Goal: Transaction & Acquisition: Purchase product/service

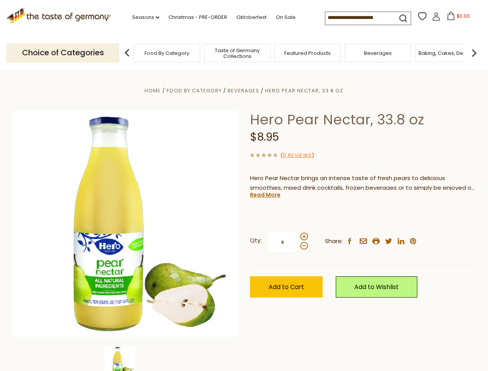
click at [244, 186] on div "Home Food By Category [GEOGRAPHIC_DATA] Hero Pear Nectar, 33.8 oz Hero Pear Nec…" at bounding box center [244, 235] width 475 height 298
click at [143, 17] on link "Seasons dropdown_arrow" at bounding box center [145, 17] width 27 height 9
click at [359, 18] on input at bounding box center [357, 17] width 65 height 11
click at [457, 18] on span "$0.00" at bounding box center [463, 16] width 13 height 7
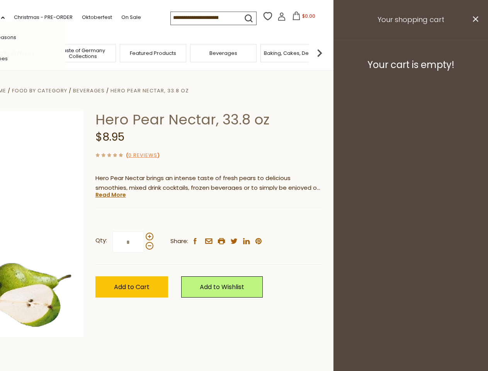
click at [65, 53] on div "All Seasons Recipes Game Day [DATE] [DATE] [DATE][PERSON_NAME] [DATE] Springfes…" at bounding box center [22, 186] width 88 height 328
click at [327, 53] on img at bounding box center [319, 52] width 15 height 15
click at [244, 221] on div "Qty: * Share: facebook email printer twitter linkedin pinterest" at bounding box center [208, 242] width 226 height 45
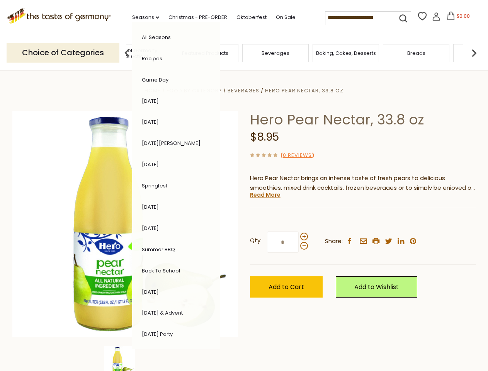
click at [125, 359] on img at bounding box center [119, 361] width 31 height 31
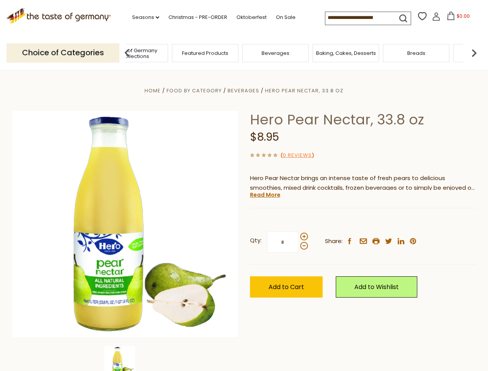
click at [125, 359] on img at bounding box center [119, 361] width 31 height 31
click at [265, 195] on link "Read More" at bounding box center [265, 195] width 31 height 8
